Goal: Information Seeking & Learning: Check status

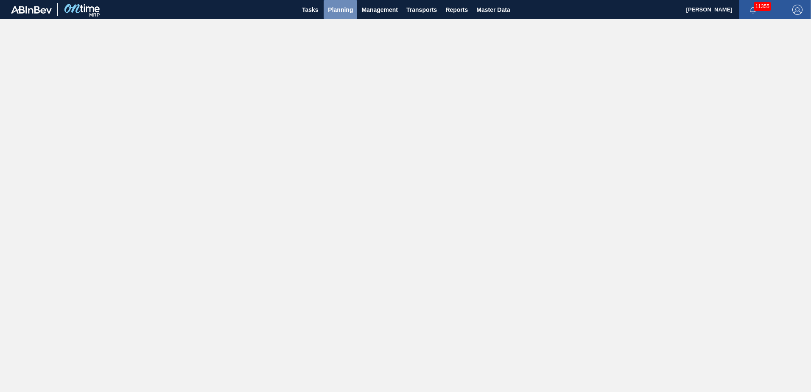
click at [337, 8] on span "Planning" at bounding box center [340, 10] width 25 height 10
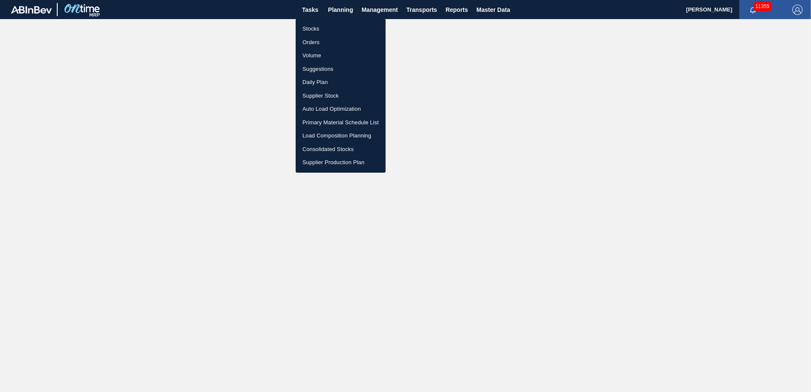
click at [308, 31] on li "Stocks" at bounding box center [341, 29] width 90 height 14
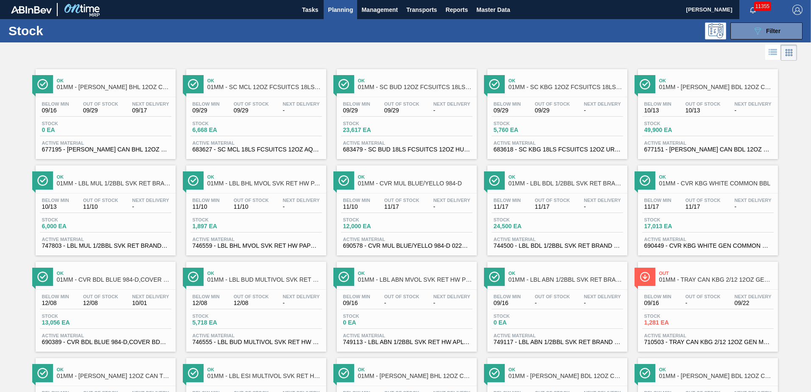
scroll to position [627, 0]
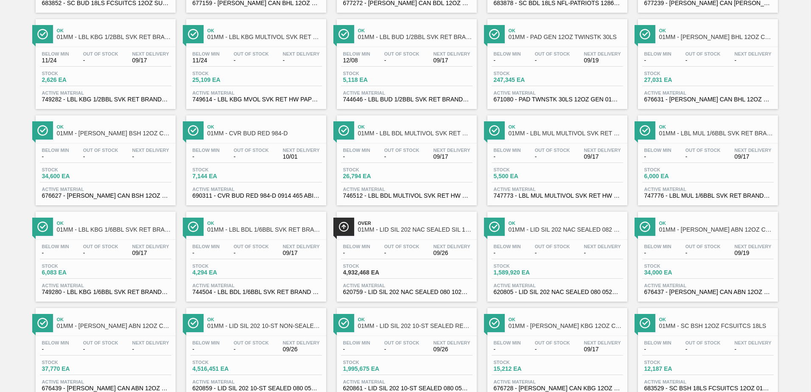
click at [412, 165] on div "Below Min - Out Of Stock - Next Delivery 09/17 Stock 26,794 EA Active Material …" at bounding box center [407, 172] width 140 height 58
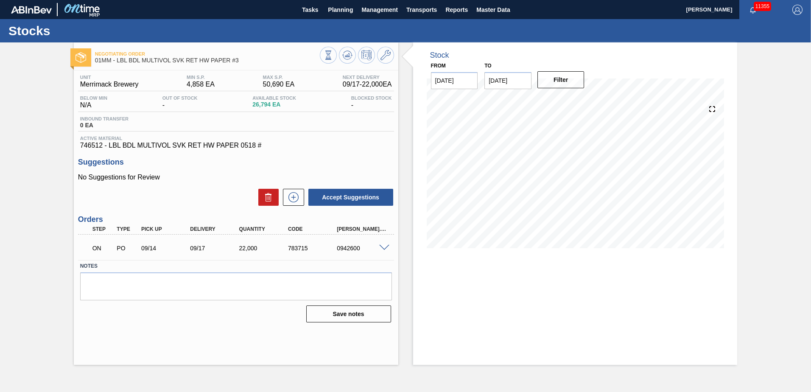
click at [408, 135] on div "Stock From [DATE] to [DATE] Filter" at bounding box center [567, 203] width 339 height 322
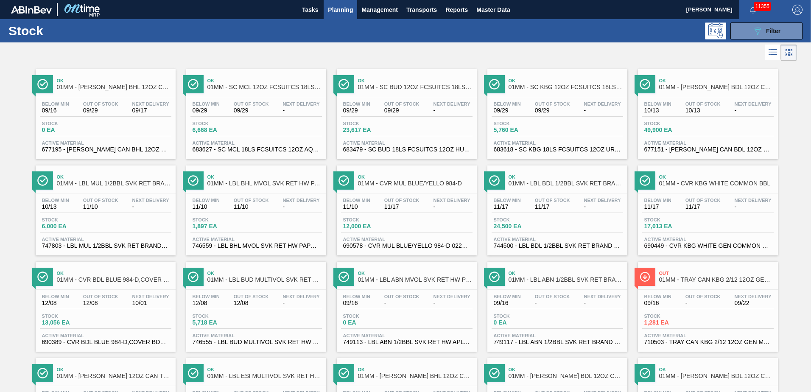
scroll to position [627, 0]
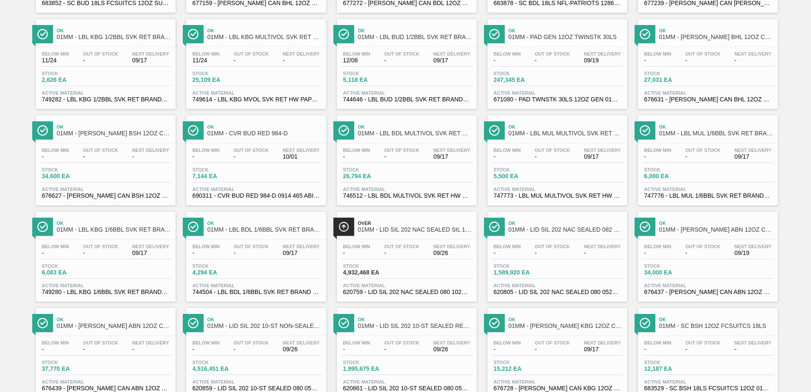
click at [557, 168] on div "Stock 5,500 EA" at bounding box center [556, 174] width 131 height 15
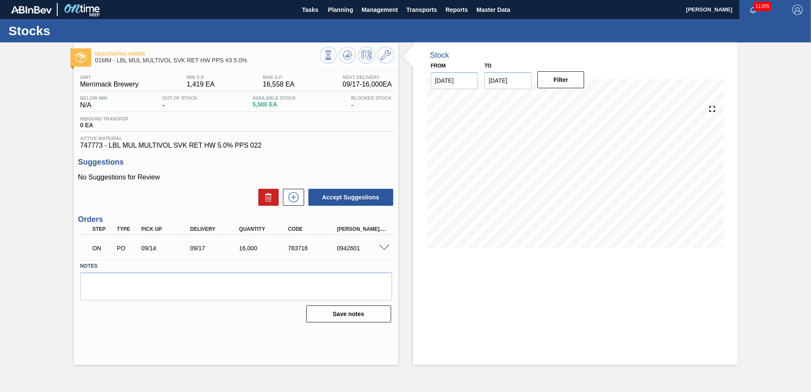
click at [693, 64] on div "Stock From [DATE] to [DATE] Filter 09/27 Stock Projection 16,146 SAP Planning 0…" at bounding box center [575, 151] width 324 height 218
click at [628, 53] on div at bounding box center [625, 55] width 203 height 9
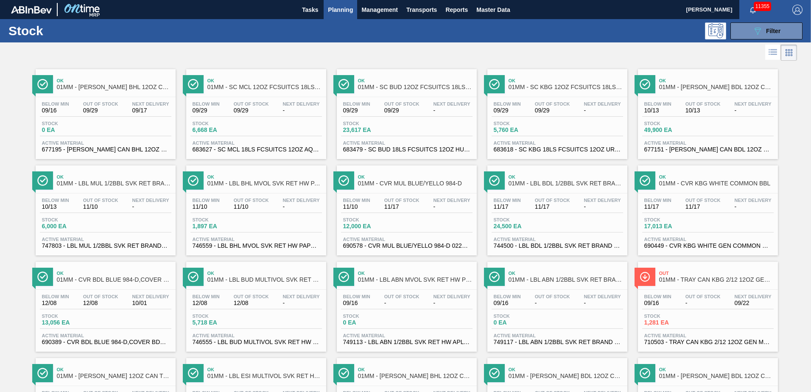
scroll to position [627, 0]
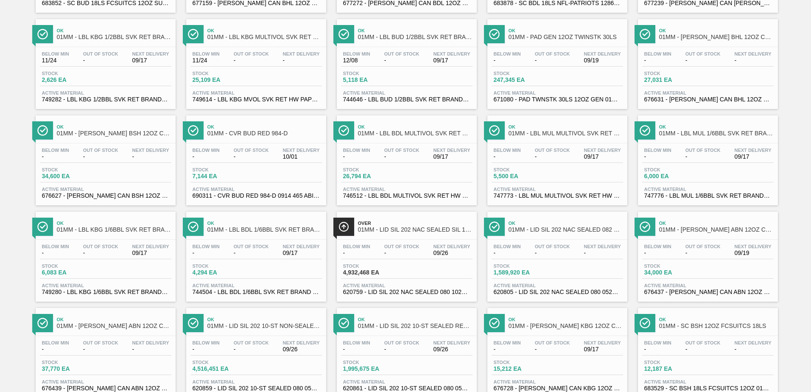
click at [708, 157] on span "-" at bounding box center [702, 157] width 35 height 6
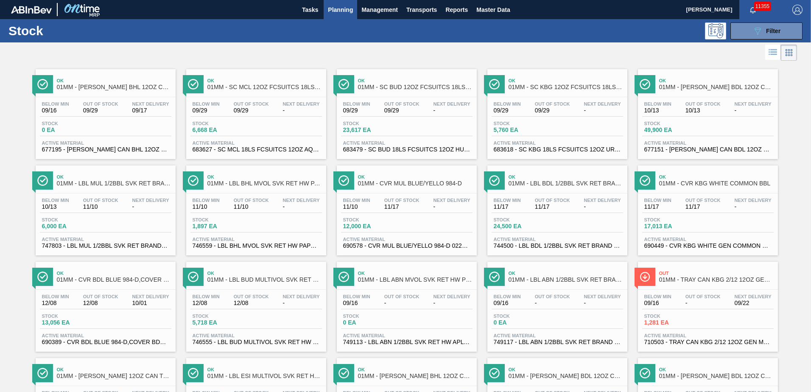
scroll to position [627, 0]
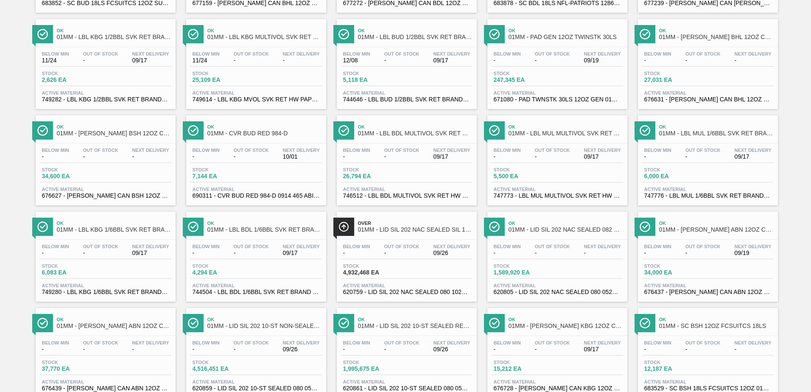
click at [244, 255] on span "-" at bounding box center [251, 253] width 35 height 6
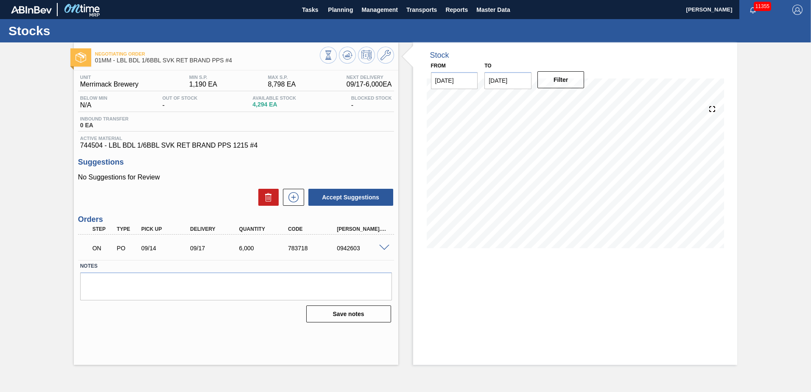
click at [402, 129] on div "Stock From [DATE] to [DATE] Filter" at bounding box center [567, 203] width 339 height 322
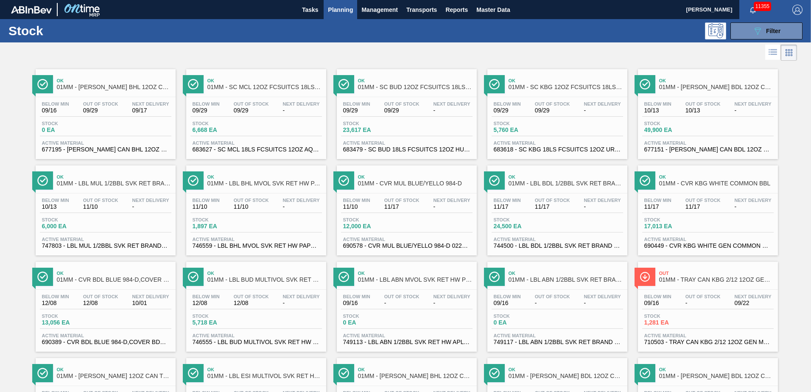
scroll to position [531, 0]
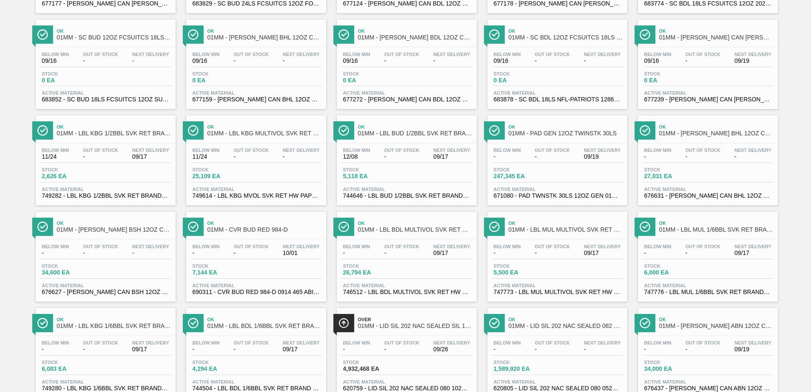
click at [428, 145] on div "Below Min 12/08 Out Of Stock - Next Delivery 09/17 Stock 5,118 EA Active Materi…" at bounding box center [407, 172] width 140 height 58
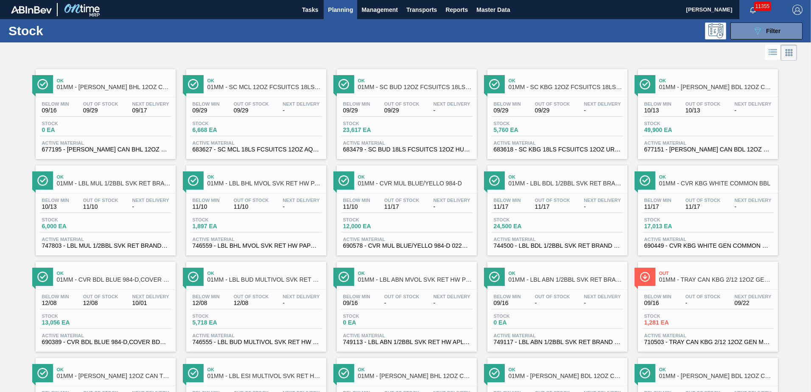
scroll to position [531, 0]
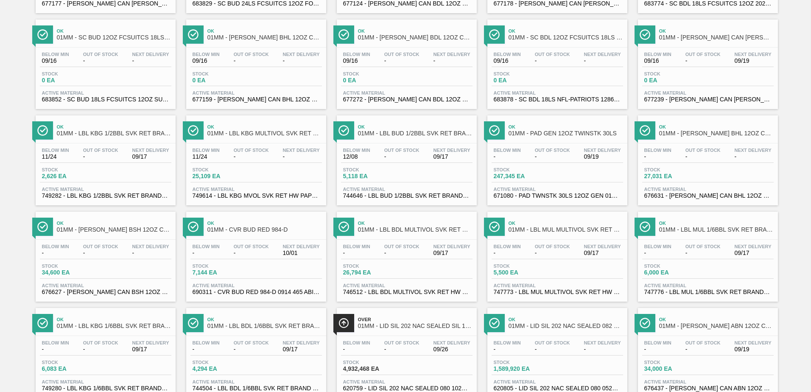
click at [83, 362] on span "Stock" at bounding box center [71, 362] width 59 height 5
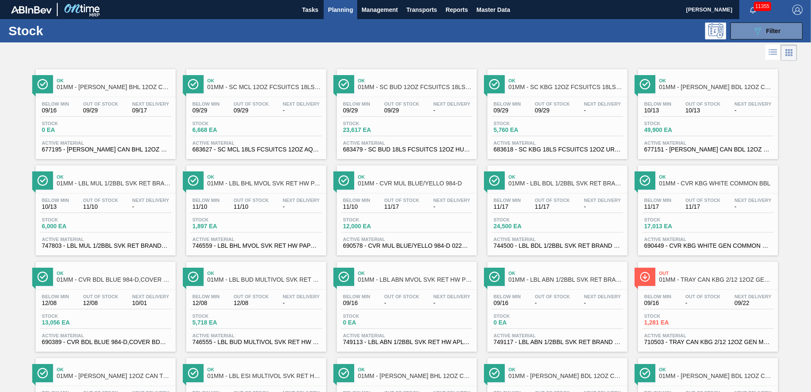
scroll to position [531, 0]
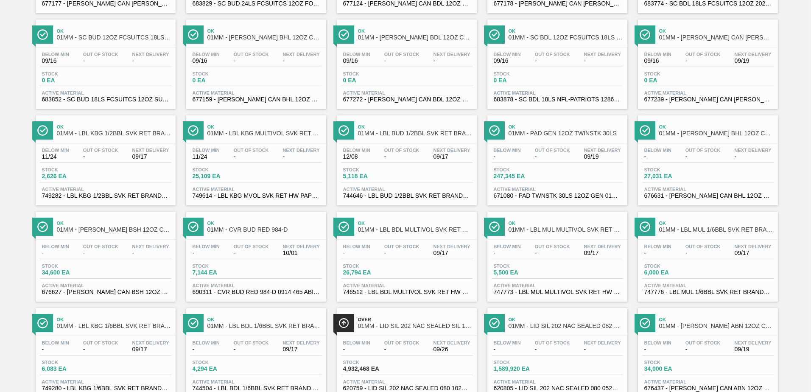
click at [125, 175] on div "Stock 2,626 EA" at bounding box center [105, 174] width 131 height 15
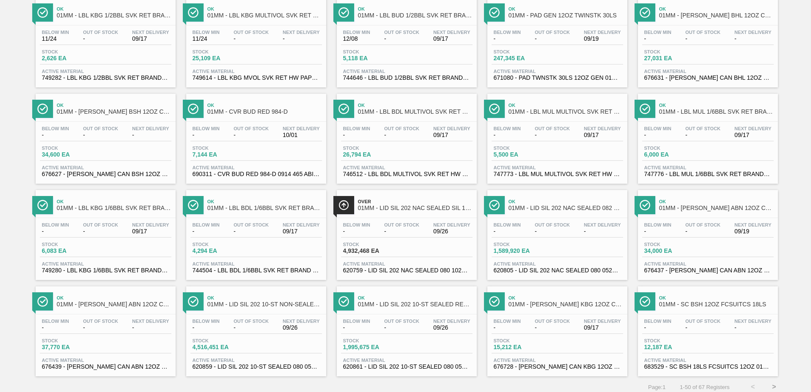
scroll to position [654, 0]
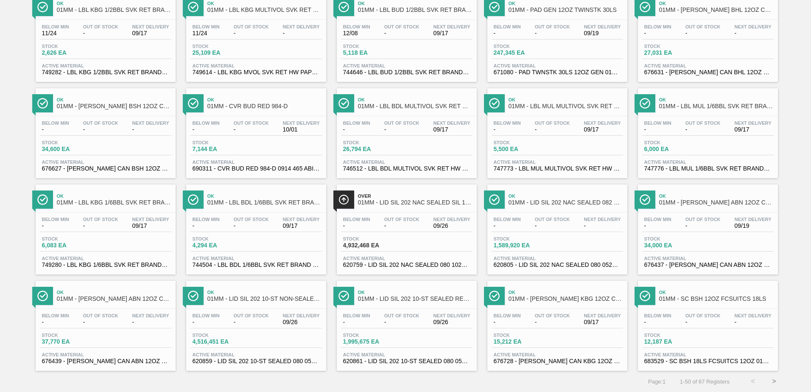
click at [775, 382] on button ">" at bounding box center [773, 381] width 21 height 21
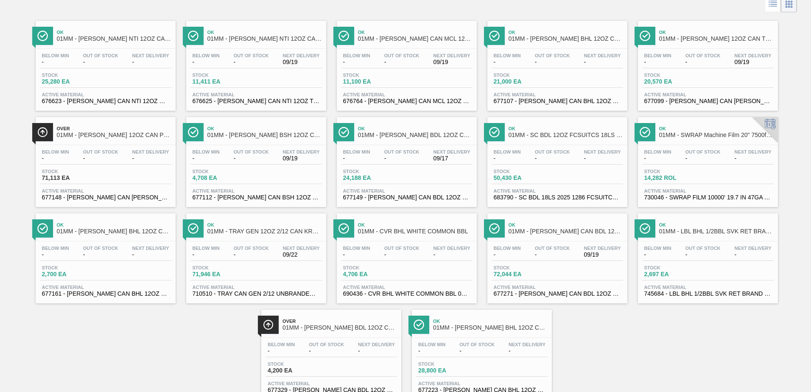
scroll to position [0, 0]
